Goal: Information Seeking & Learning: Learn about a topic

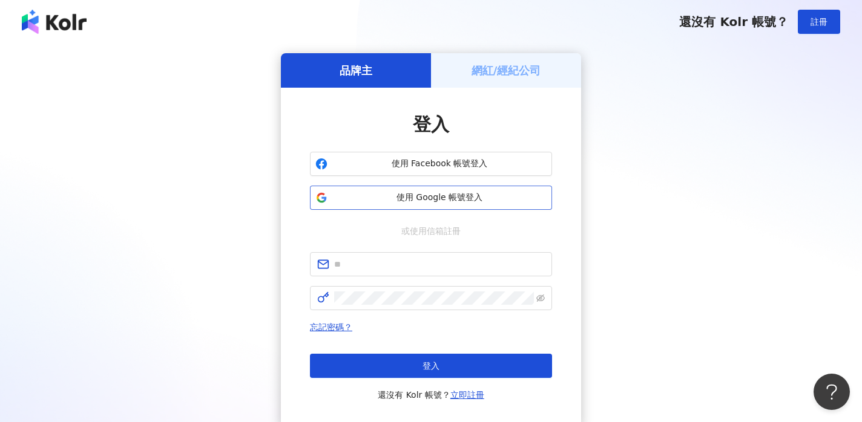
click at [442, 193] on span "使用 Google 帳號登入" at bounding box center [439, 198] width 214 height 12
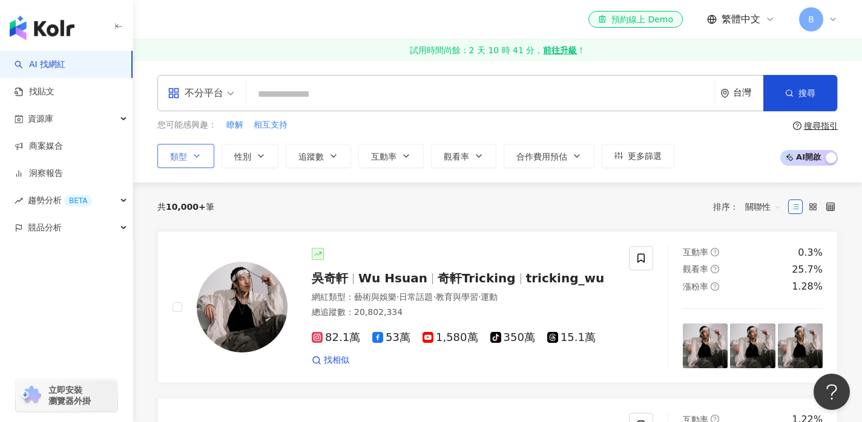
click at [201, 160] on icon "button" at bounding box center [197, 156] width 10 height 10
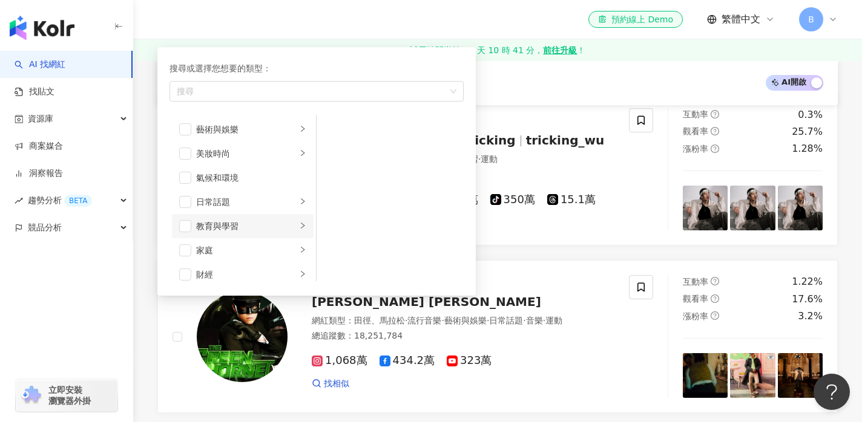
scroll to position [143, 0]
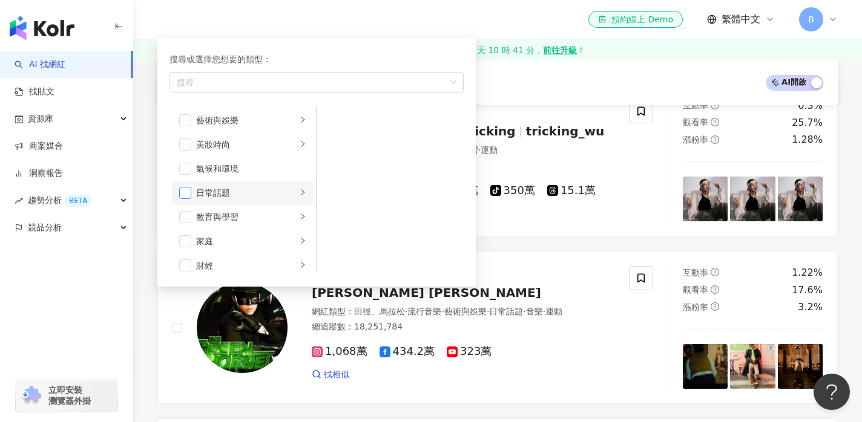
click at [191, 192] on span "button" at bounding box center [185, 193] width 12 height 12
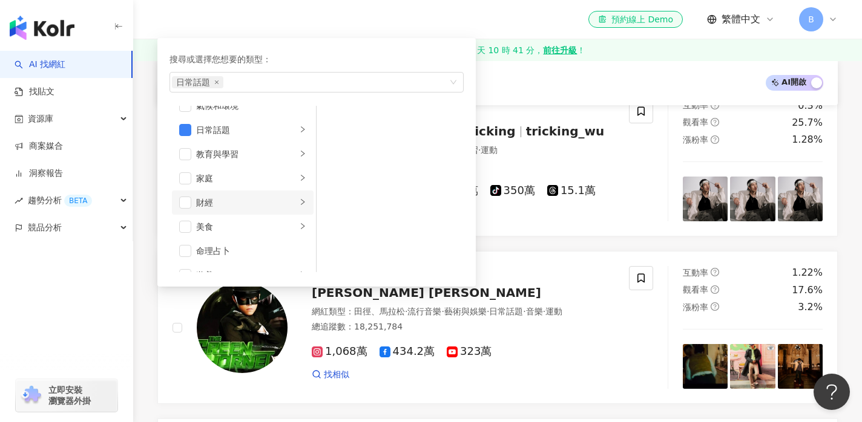
scroll to position [64, 0]
click at [298, 177] on li "家庭" at bounding box center [243, 178] width 142 height 24
click at [304, 126] on icon "right" at bounding box center [302, 128] width 7 height 7
click at [182, 126] on span "button" at bounding box center [185, 129] width 12 height 12
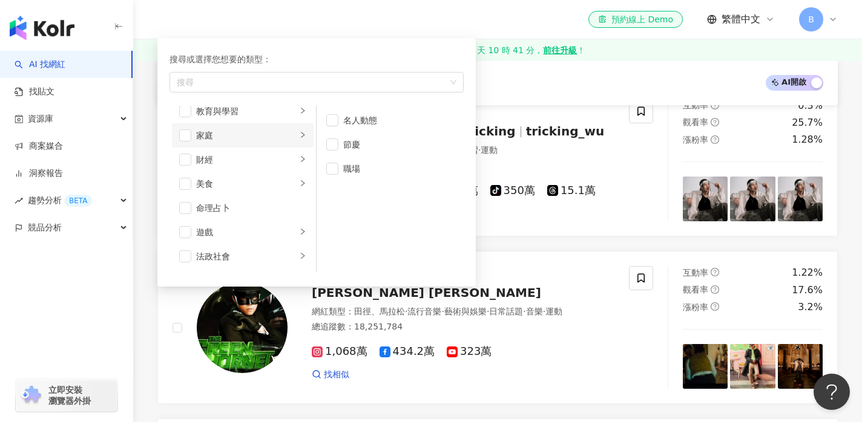
scroll to position [107, 0]
click at [182, 136] on span "button" at bounding box center [185, 135] width 12 height 12
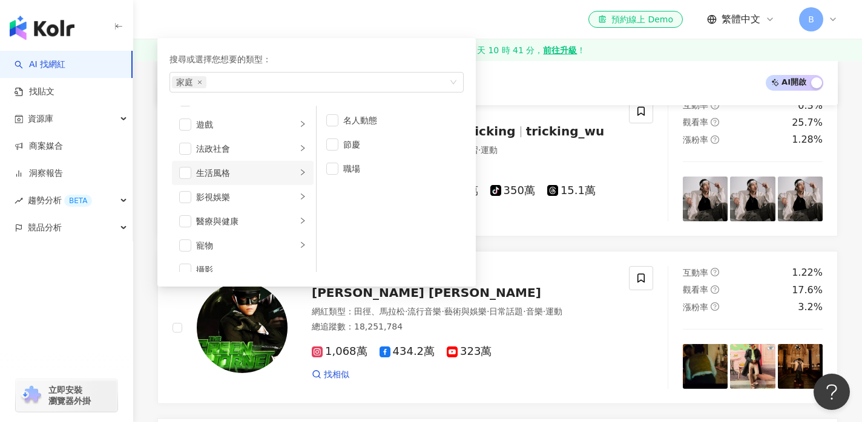
scroll to position [215, 0]
click at [295, 172] on div "生活風格" at bounding box center [246, 171] width 100 height 13
click at [181, 169] on span "button" at bounding box center [185, 171] width 12 height 12
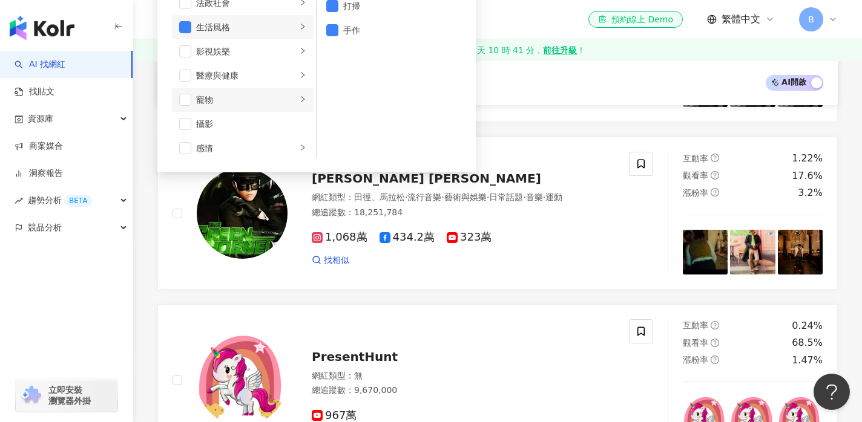
scroll to position [254, 0]
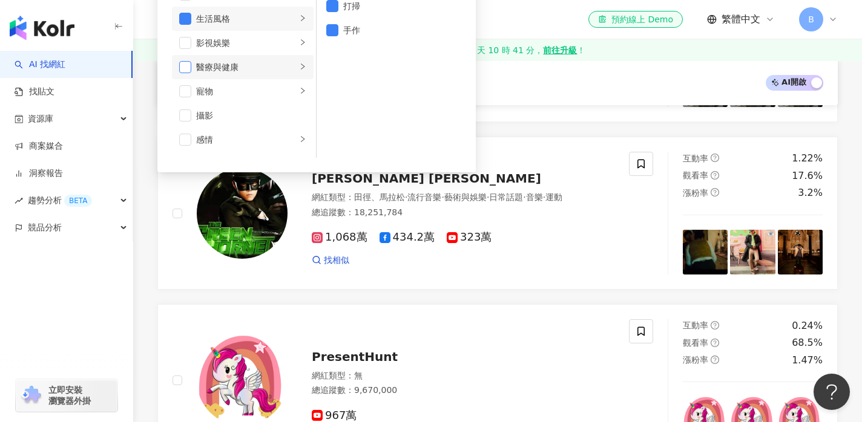
click at [187, 67] on span "button" at bounding box center [185, 67] width 12 height 12
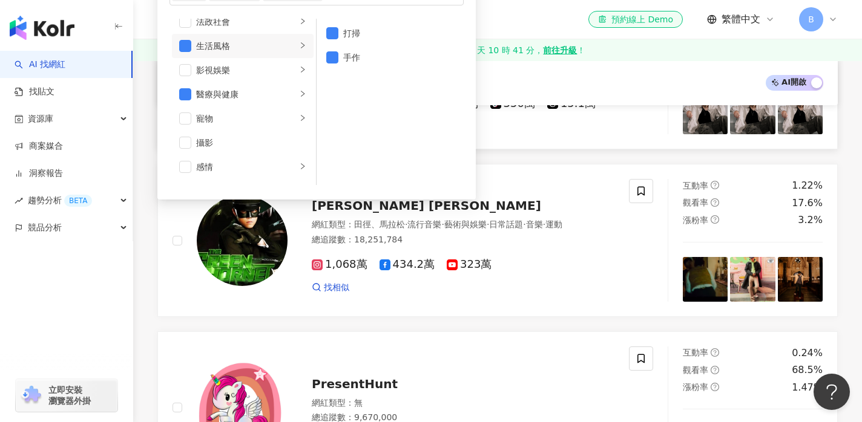
scroll to position [229, 0]
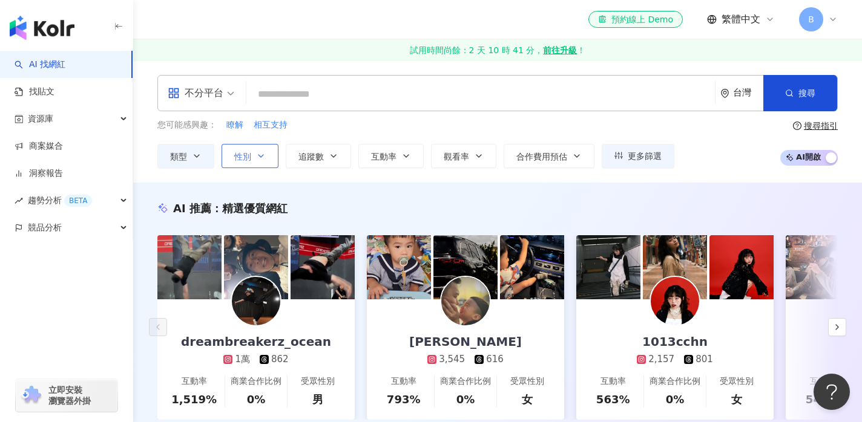
click at [257, 157] on icon "button" at bounding box center [261, 156] width 10 height 10
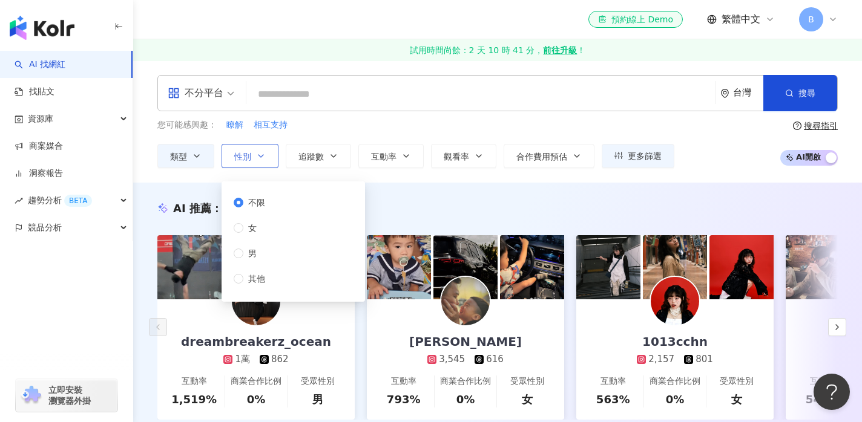
click at [263, 159] on icon "button" at bounding box center [261, 156] width 10 height 10
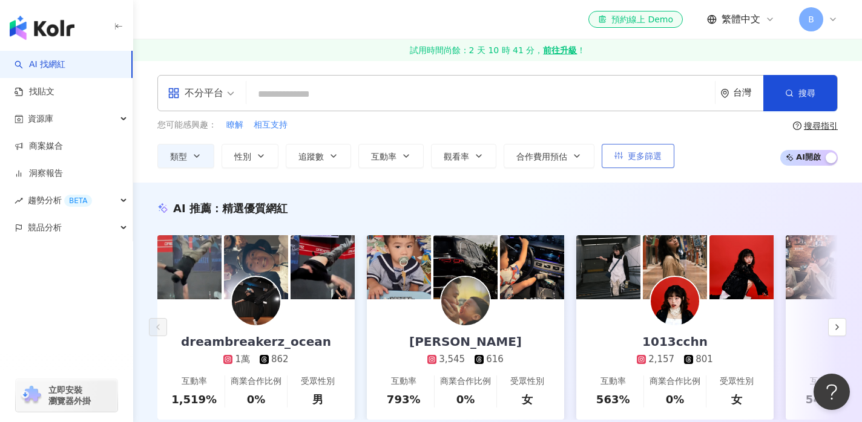
click at [619, 156] on icon "button" at bounding box center [618, 155] width 8 height 8
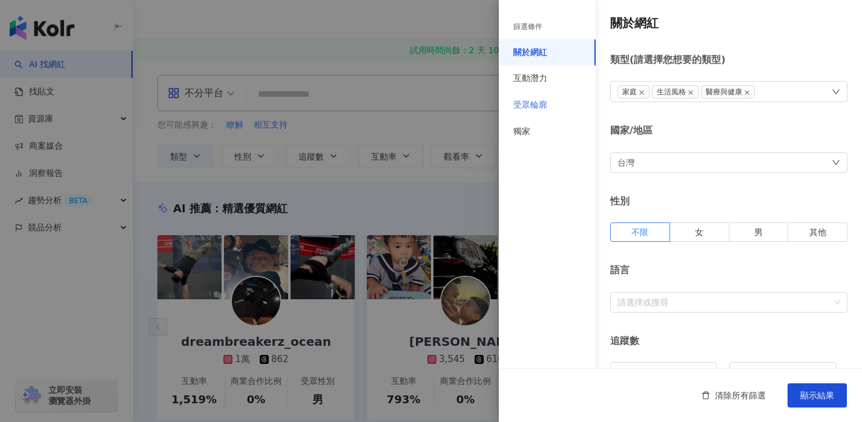
click at [550, 101] on div "受眾輪廓" at bounding box center [547, 105] width 97 height 27
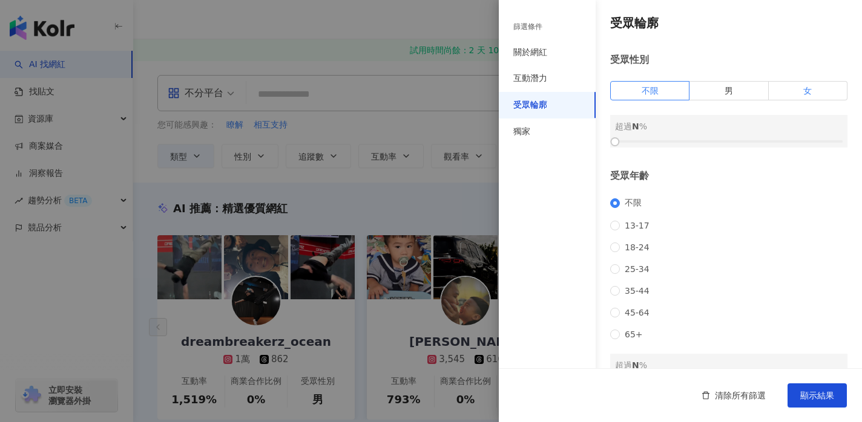
click at [821, 93] on label "女" at bounding box center [808, 90] width 79 height 19
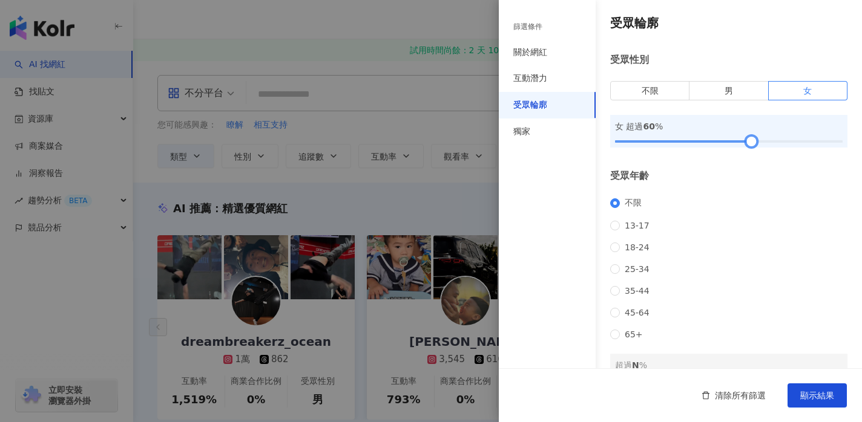
drag, startPoint x: 617, startPoint y: 141, endPoint x: 753, endPoint y: 142, distance: 136.2
click at [753, 142] on div at bounding box center [751, 142] width 7 height 7
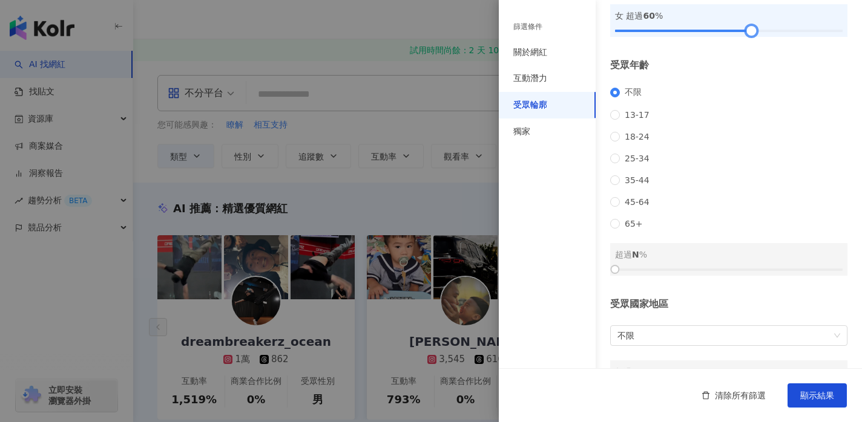
scroll to position [115, 0]
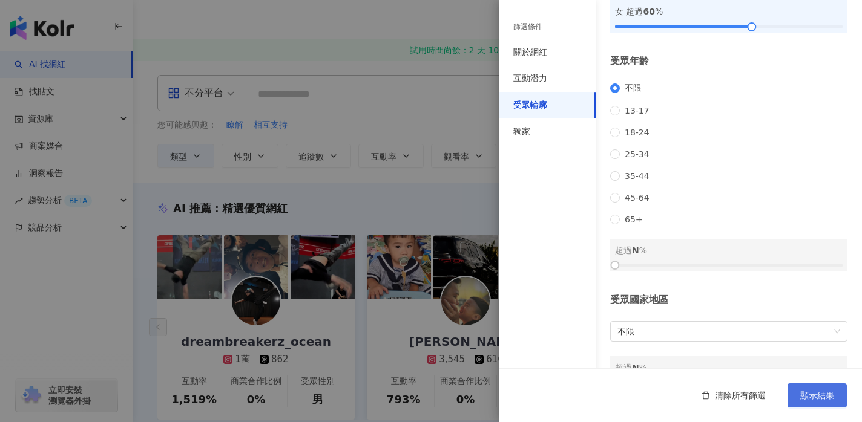
click at [819, 396] on span "顯示結果" at bounding box center [817, 396] width 34 height 10
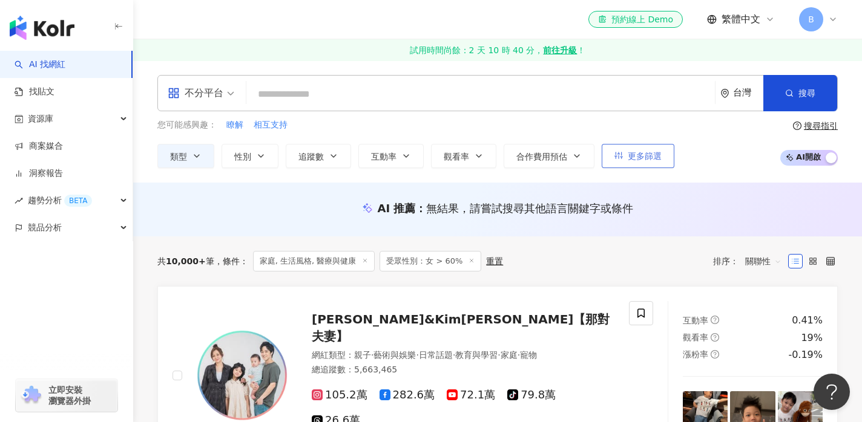
click at [638, 161] on button "更多篩選" at bounding box center [638, 156] width 73 height 24
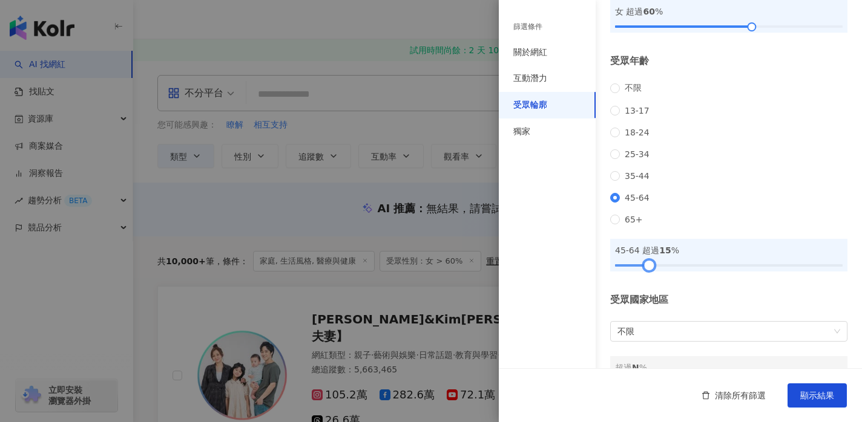
drag, startPoint x: 611, startPoint y: 284, endPoint x: 645, endPoint y: 287, distance: 34.0
click at [646, 269] on div at bounding box center [649, 265] width 7 height 7
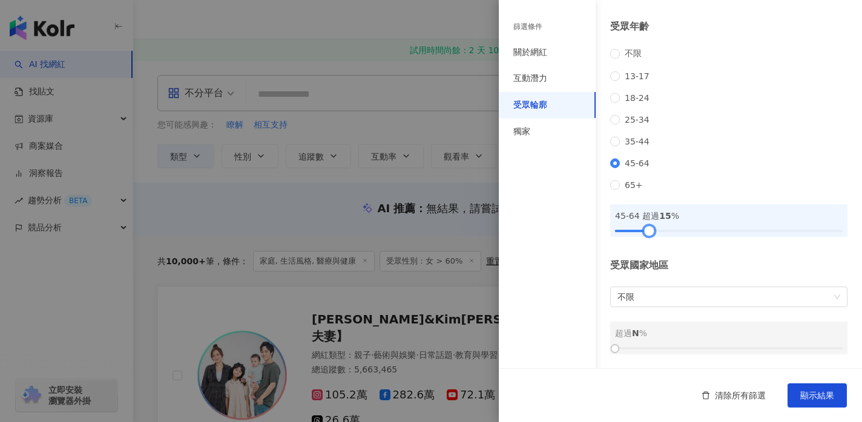
scroll to position [169, 0]
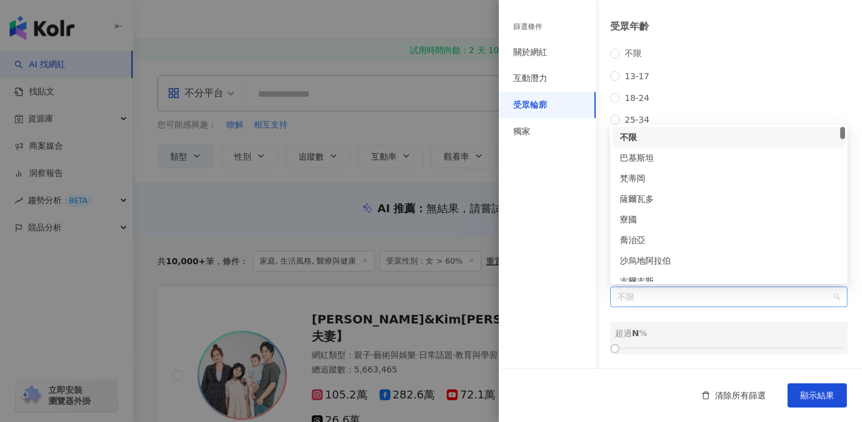
click at [704, 298] on span "不限" at bounding box center [728, 296] width 223 height 19
click at [634, 199] on div "台灣" at bounding box center [729, 198] width 218 height 13
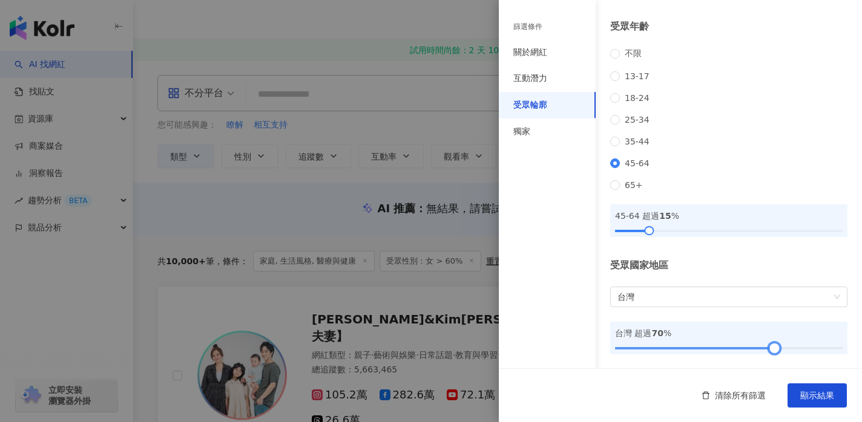
drag, startPoint x: 617, startPoint y: 351, endPoint x: 775, endPoint y: 353, distance: 158.6
click at [775, 352] on div at bounding box center [774, 349] width 7 height 7
click at [815, 395] on span "顯示結果" at bounding box center [817, 396] width 34 height 10
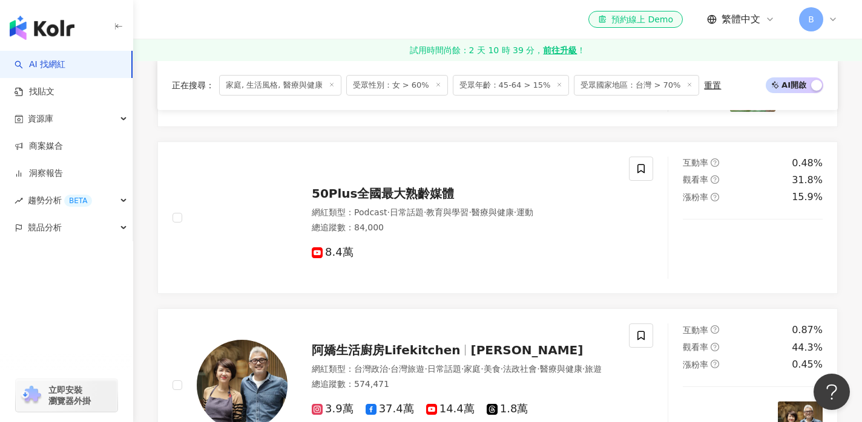
scroll to position [1200, 0]
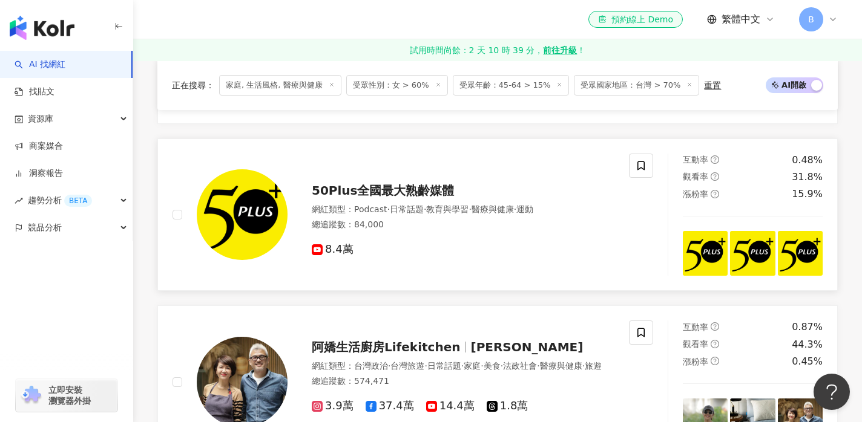
click at [380, 183] on span "50Plus全國最大熟齡媒體" at bounding box center [383, 190] width 143 height 15
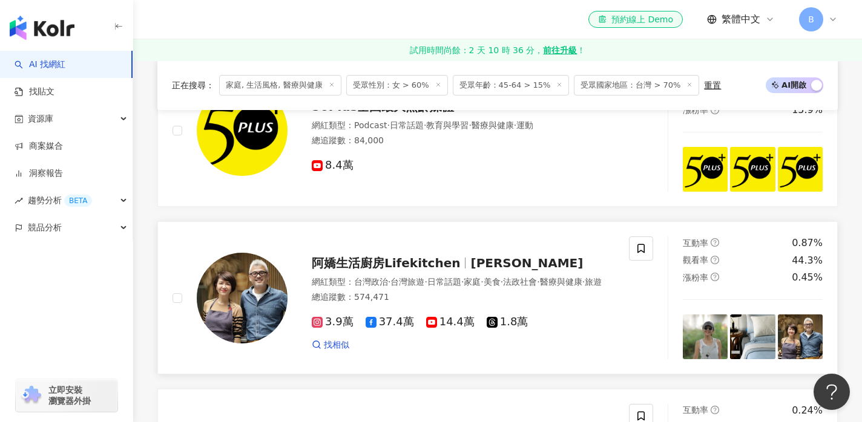
scroll to position [1335, 0]
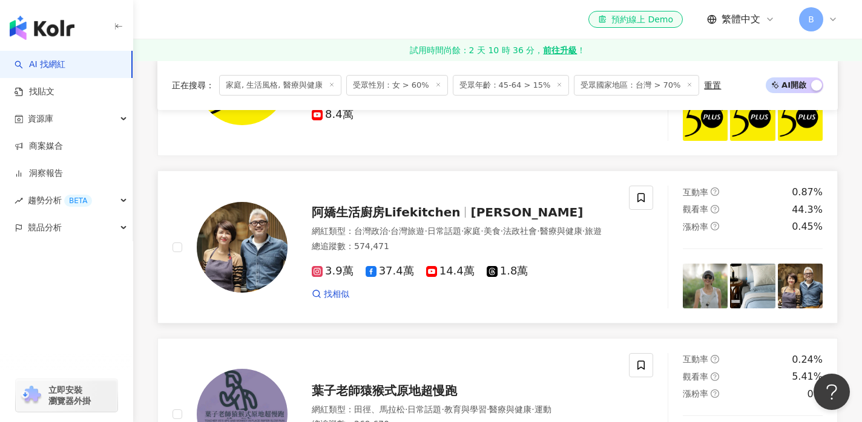
click at [379, 205] on span "阿嬌生活廚房Lifekitchen" at bounding box center [386, 212] width 148 height 15
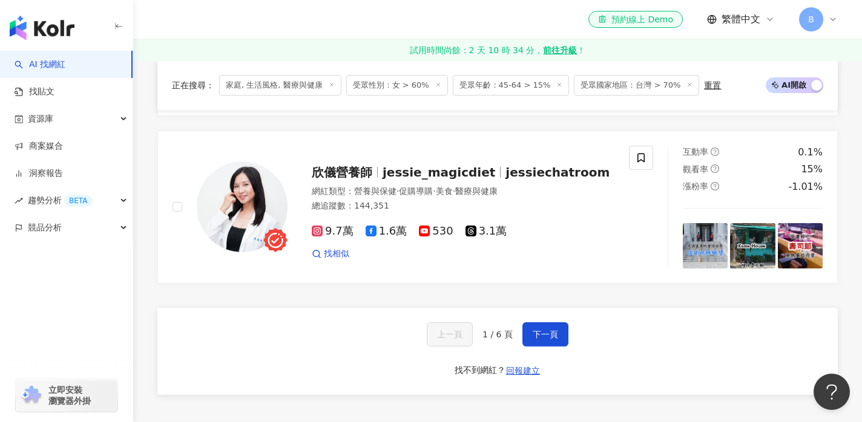
scroll to position [2221, 0]
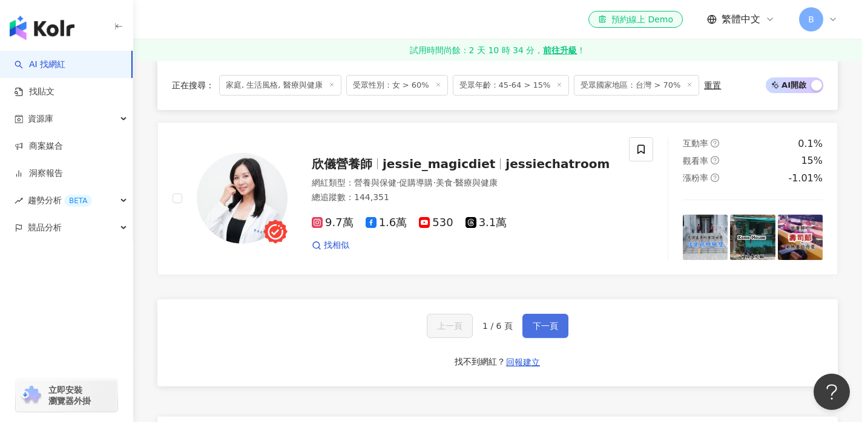
click at [537, 321] on span "下一頁" at bounding box center [545, 326] width 25 height 10
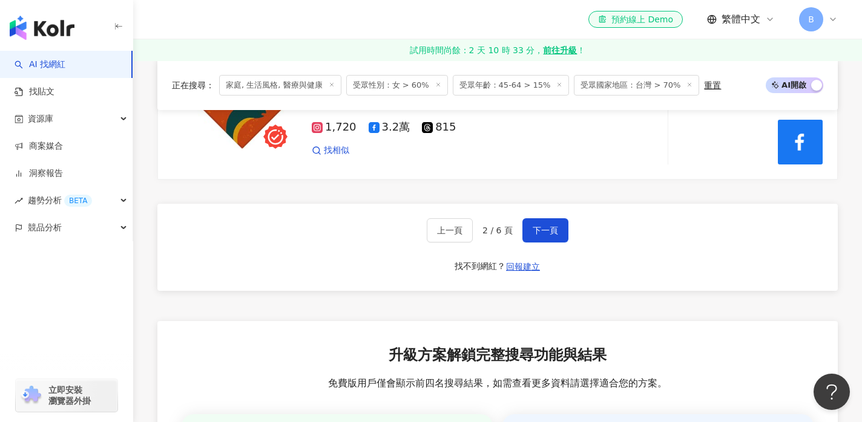
scroll to position [2304, 0]
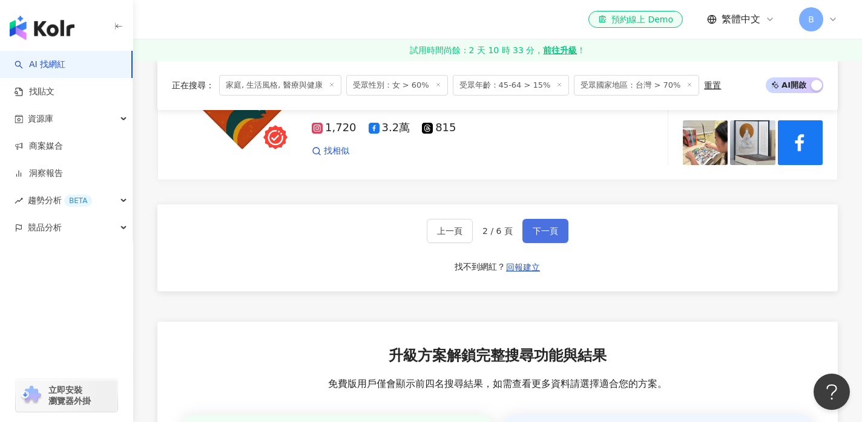
click at [534, 236] on button "下一頁" at bounding box center [545, 231] width 46 height 24
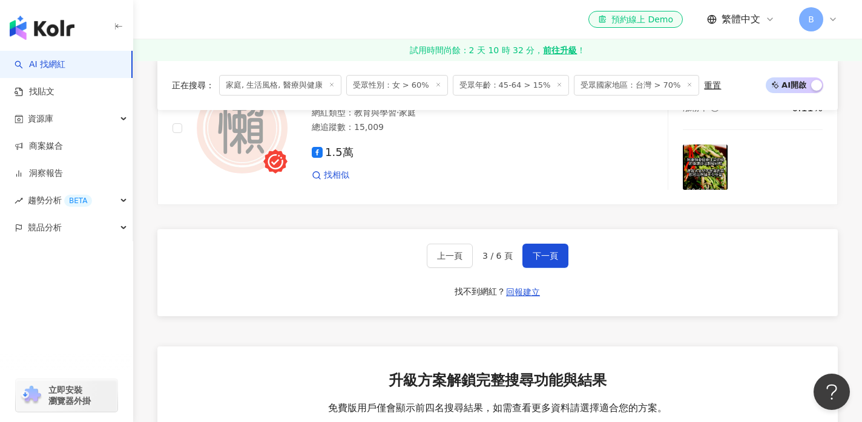
scroll to position [2309, 0]
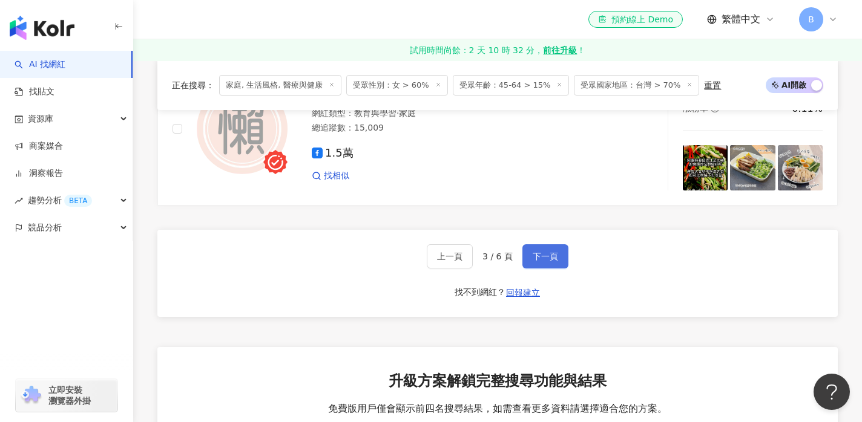
click at [547, 252] on span "下一頁" at bounding box center [545, 257] width 25 height 10
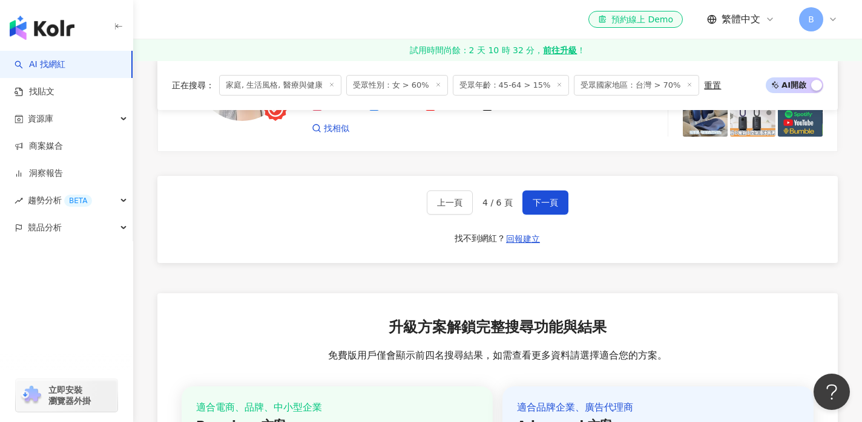
scroll to position [2338, 0]
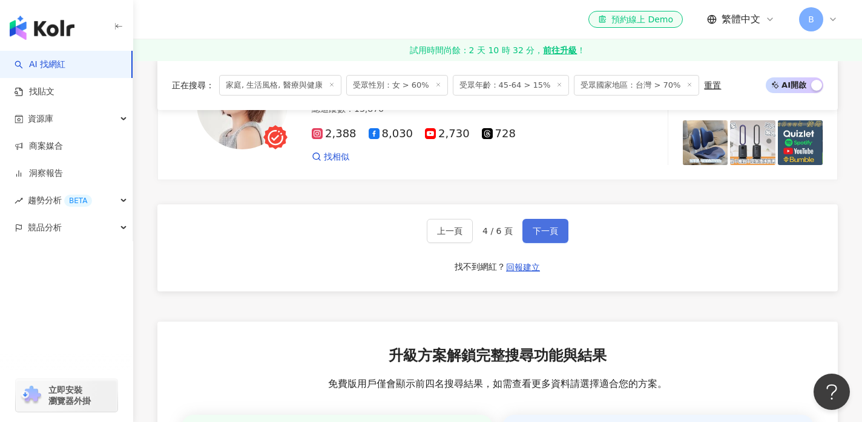
click at [544, 219] on button "下一頁" at bounding box center [545, 231] width 46 height 24
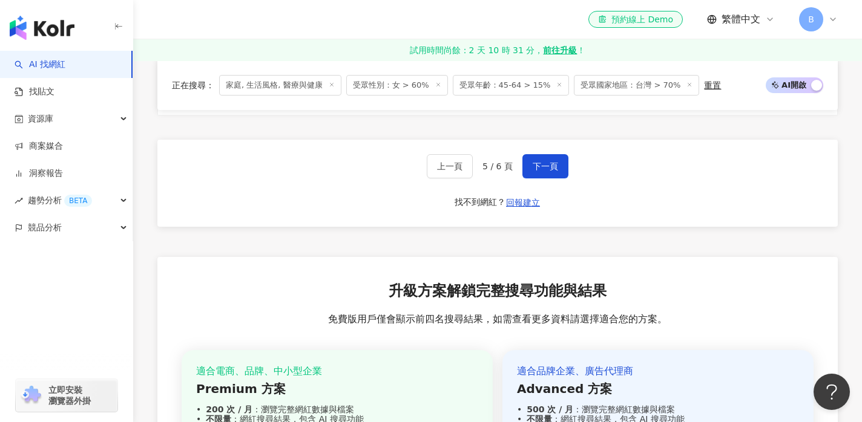
scroll to position [2290, 0]
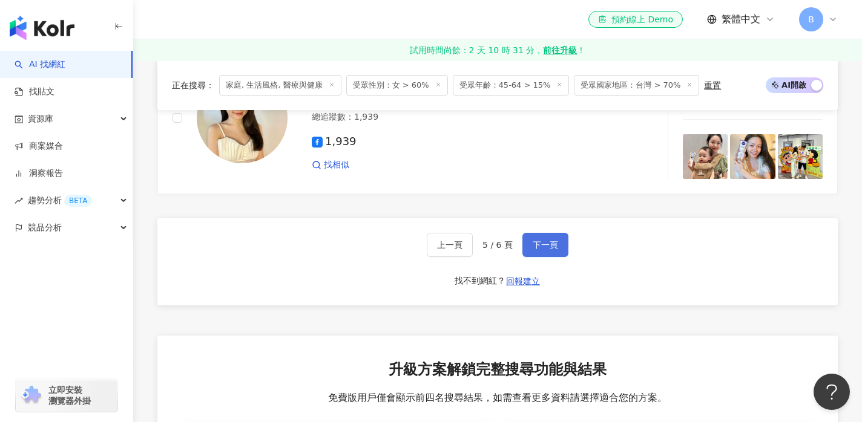
click at [551, 255] on button "下一頁" at bounding box center [545, 245] width 46 height 24
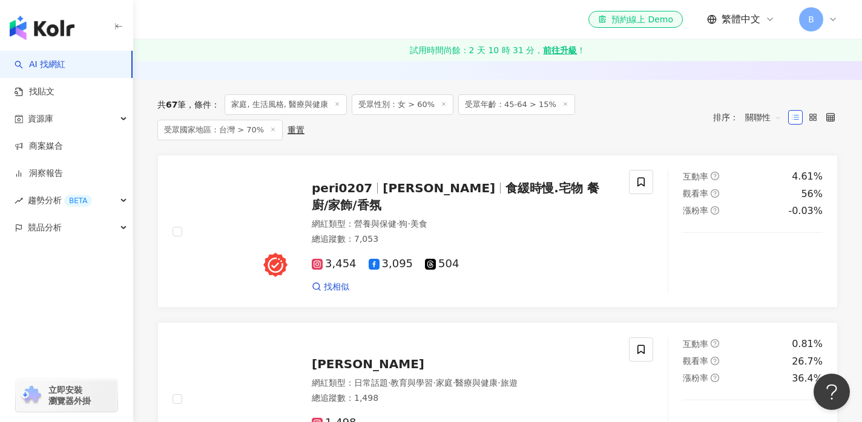
scroll to position [354, 0]
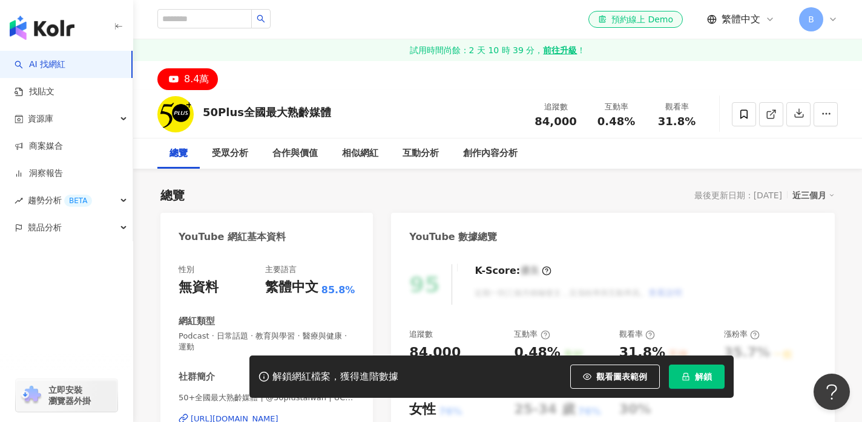
click at [703, 383] on button "解鎖" at bounding box center [697, 377] width 56 height 24
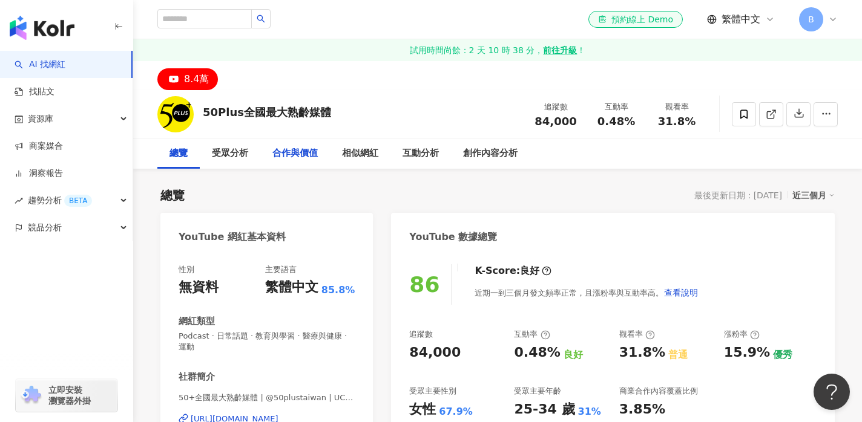
click at [298, 154] on div "合作與價值" at bounding box center [294, 153] width 45 height 15
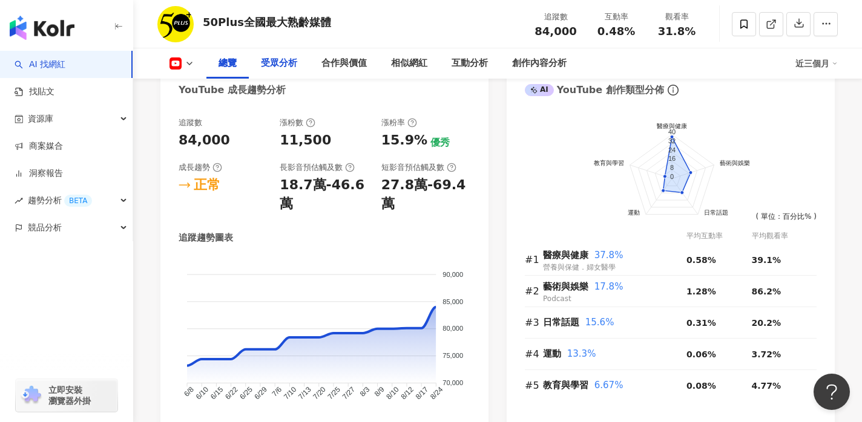
scroll to position [684, 0]
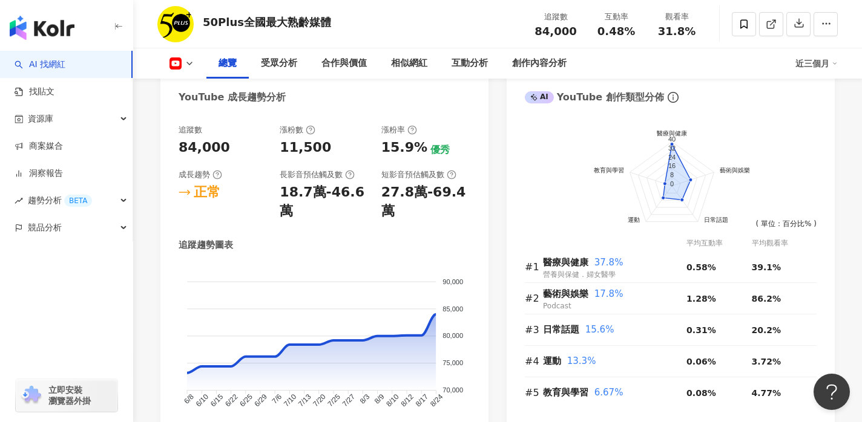
click at [251, 24] on div "50Plus全國最大熟齡媒體" at bounding box center [267, 22] width 128 height 15
click at [183, 25] on img at bounding box center [175, 24] width 36 height 36
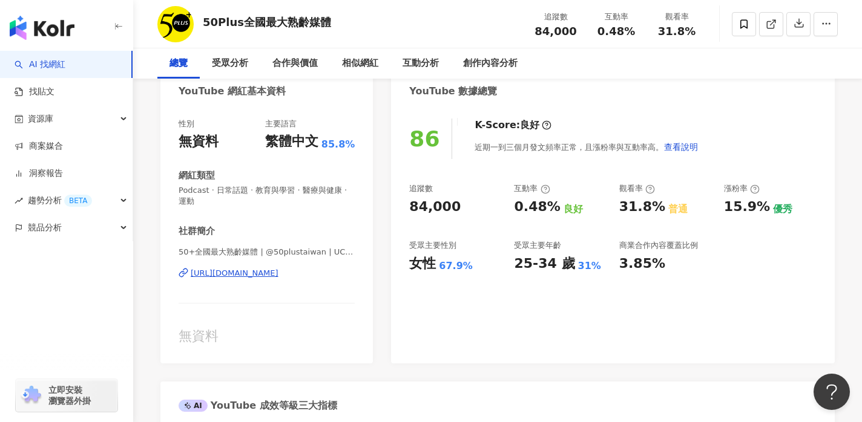
scroll to position [0, 0]
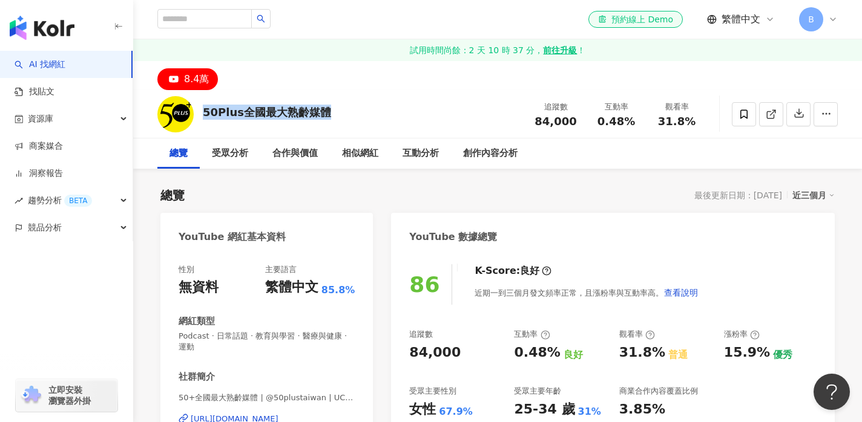
drag, startPoint x: 204, startPoint y: 113, endPoint x: 324, endPoint y: 111, distance: 119.9
click at [324, 111] on div "50Plus全國最大熟齡媒體" at bounding box center [267, 112] width 128 height 15
copy div "50Plus全國最大熟齡媒體"
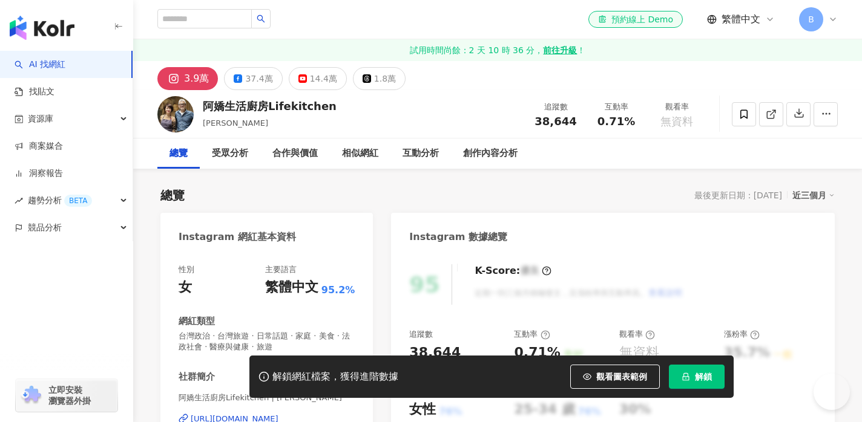
click at [703, 379] on span "解鎖" at bounding box center [703, 377] width 17 height 10
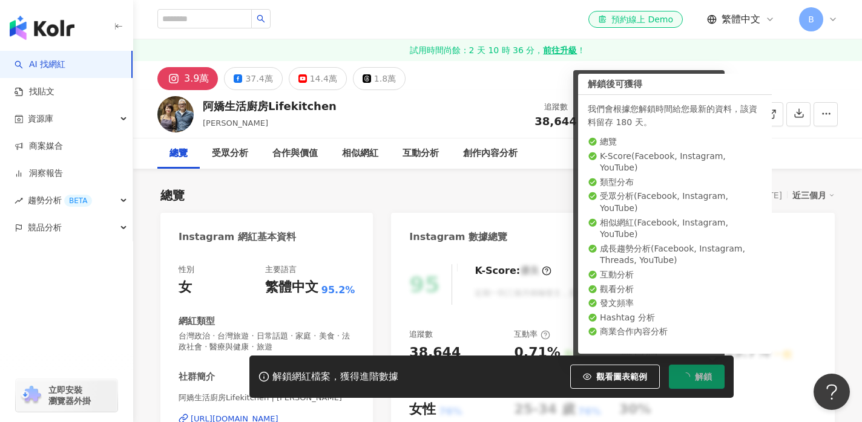
click at [363, 194] on div "總覽 最後更新日期：2025/9/4 近三個月" at bounding box center [497, 195] width 674 height 17
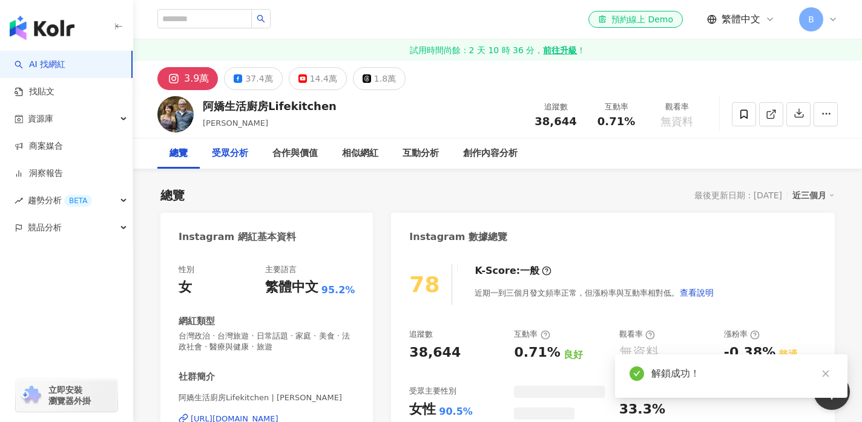
drag, startPoint x: 238, startPoint y: 159, endPoint x: 257, endPoint y: 165, distance: 19.1
click at [238, 159] on div "受眾分析" at bounding box center [230, 153] width 36 height 15
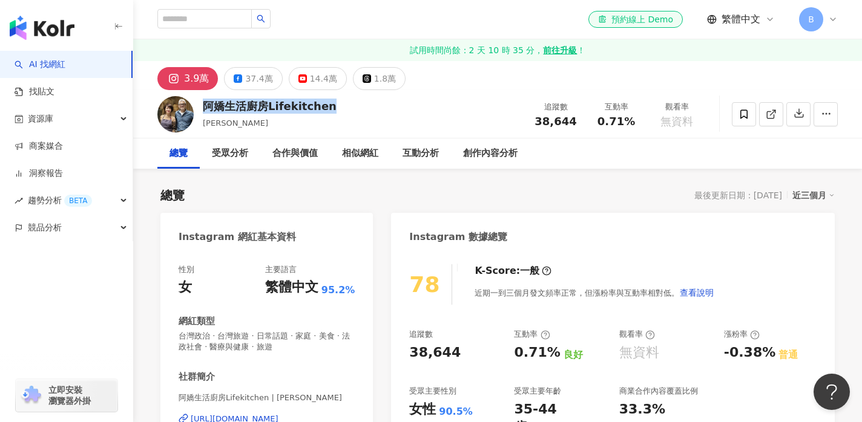
drag, startPoint x: 206, startPoint y: 107, endPoint x: 315, endPoint y: 108, distance: 108.3
click at [333, 108] on div "阿嬌生活廚房Lifekitchen charlene_lifekitchen 追蹤數 38,644 互動率 0.71% 觀看率 無資料" at bounding box center [497, 114] width 729 height 48
copy div "阿嬌生活廚房Lifekitchen"
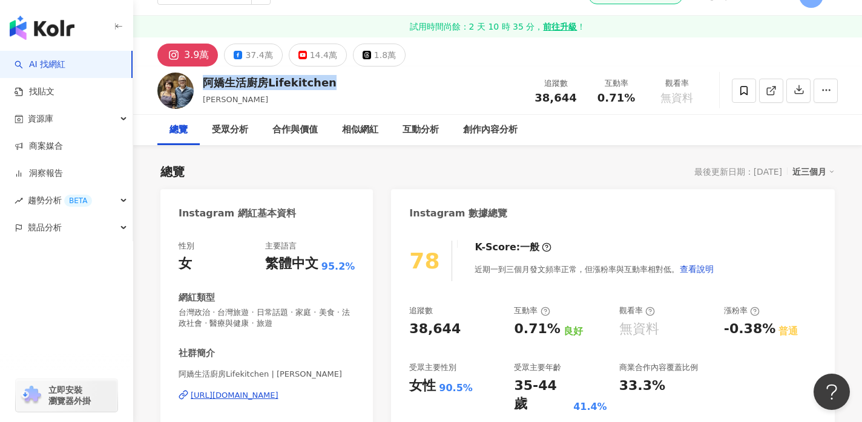
scroll to position [25, 0]
